Goal: Navigation & Orientation: Find specific page/section

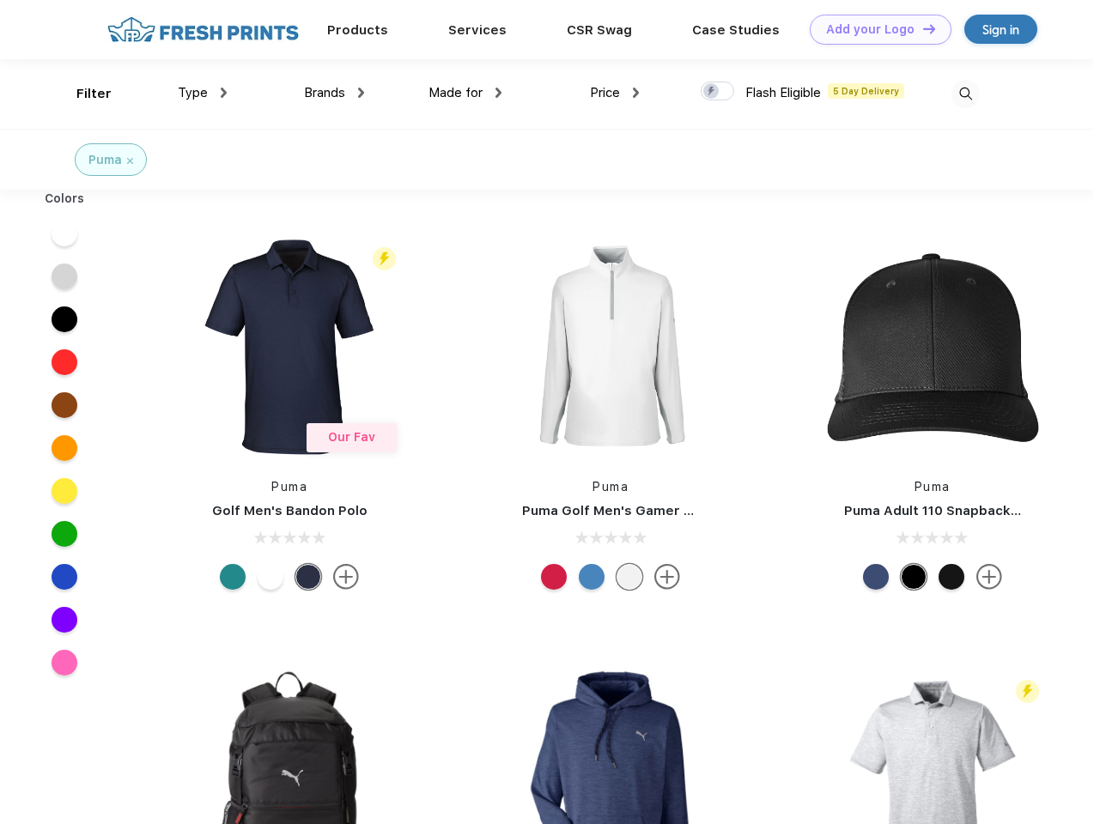
click at [874, 29] on link "Add your Logo Design Tool" at bounding box center [881, 30] width 142 height 30
click at [0, 0] on div "Design Tool" at bounding box center [0, 0] width 0 height 0
click at [921, 28] on link "Add your Logo Design Tool" at bounding box center [881, 30] width 142 height 30
click at [82, 94] on div "Filter" at bounding box center [93, 94] width 35 height 20
click at [203, 93] on span "Type" at bounding box center [193, 92] width 30 height 15
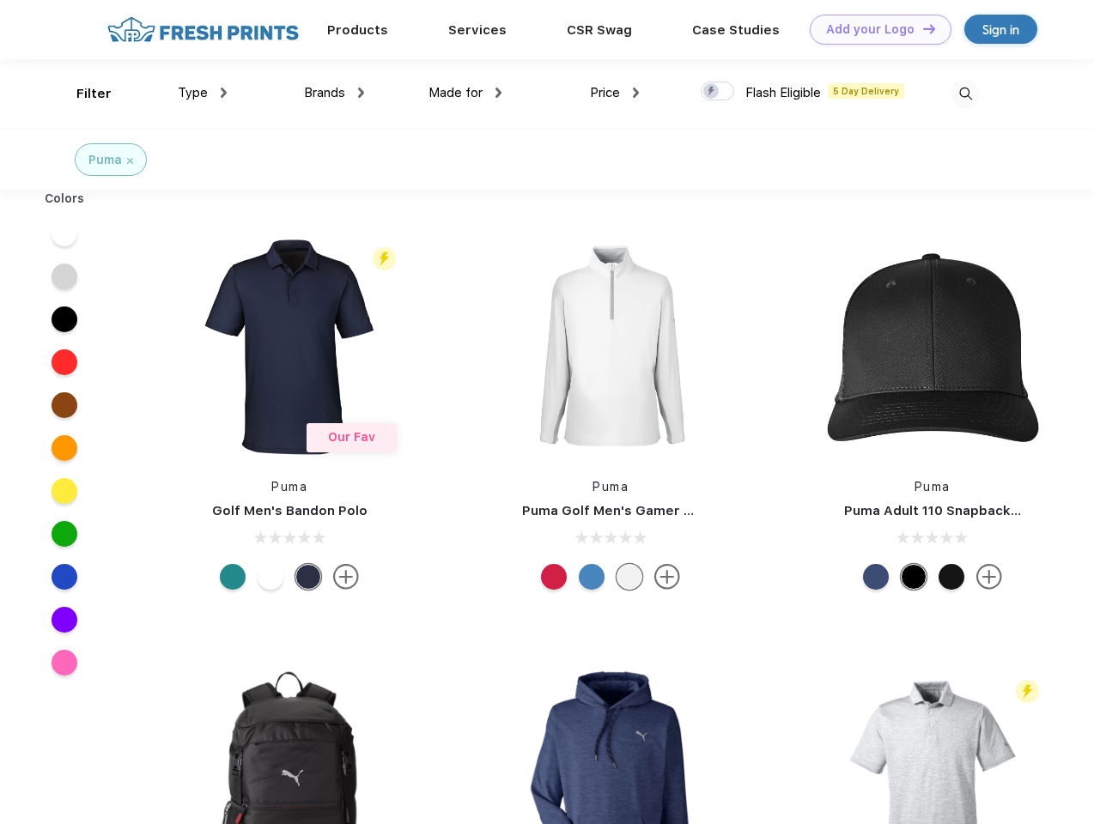
click at [334, 93] on span "Brands" at bounding box center [324, 92] width 41 height 15
click at [465, 93] on span "Made for" at bounding box center [455, 92] width 54 height 15
click at [615, 93] on span "Price" at bounding box center [605, 92] width 30 height 15
click at [718, 92] on div at bounding box center [716, 91] width 33 height 19
click at [712, 92] on input "checkbox" at bounding box center [705, 86] width 11 height 11
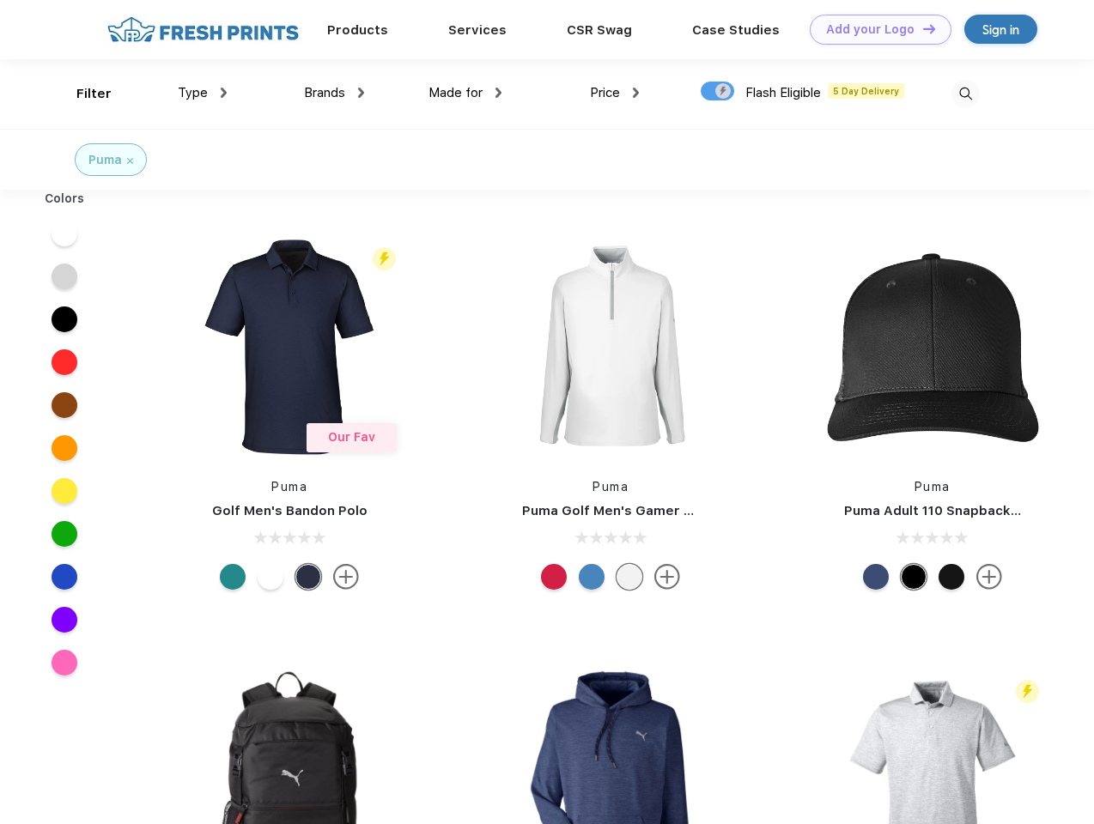
click at [965, 94] on img at bounding box center [965, 94] width 28 height 28
